Goal: Navigation & Orientation: Find specific page/section

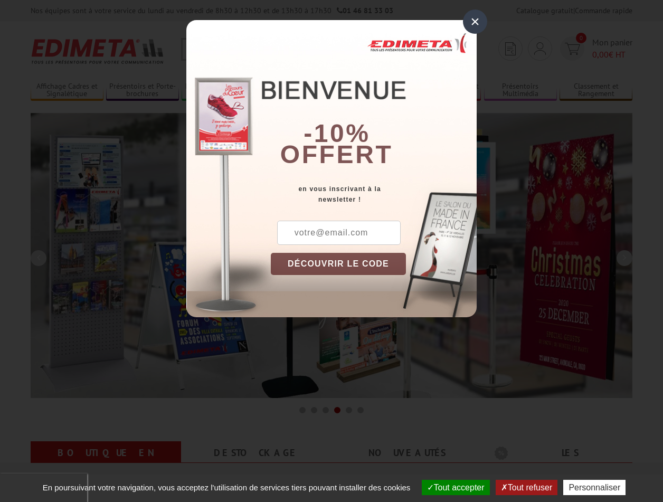
click at [451, 488] on button "Tout accepter" at bounding box center [456, 487] width 68 height 15
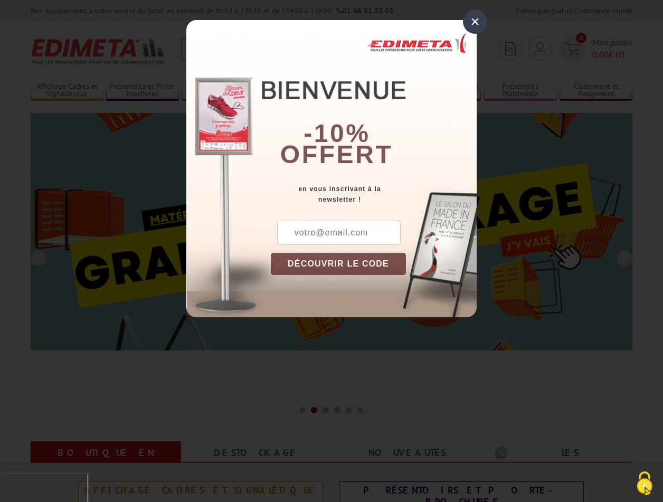
click at [475, 21] on div "×" at bounding box center [475, 22] width 24 height 24
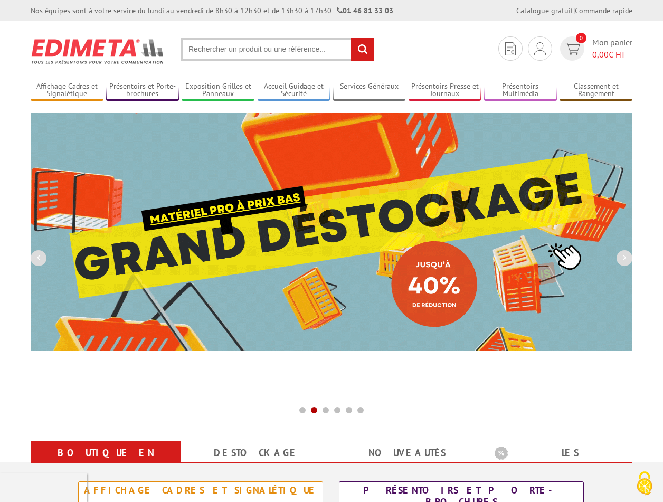
click at [0, 0] on div "Nos équipes sont à votre service du lundi au vendredi de 8h30 à 12h30 et de 13h…" at bounding box center [331, 10] width 663 height 21
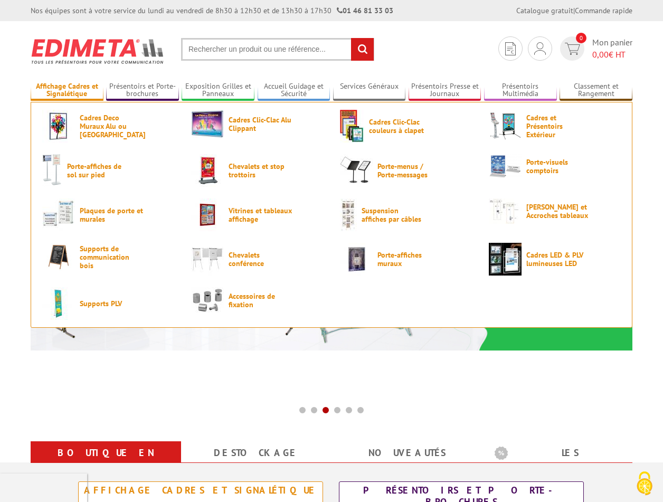
click at [67, 90] on link "Affichage Cadres et Signalétique" at bounding box center [67, 90] width 73 height 17
